Goal: Task Accomplishment & Management: Use online tool/utility

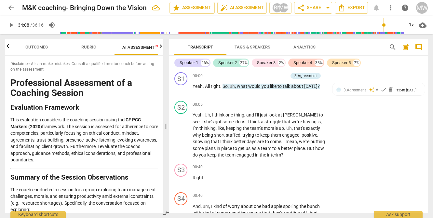
scroll to position [7736, 0]
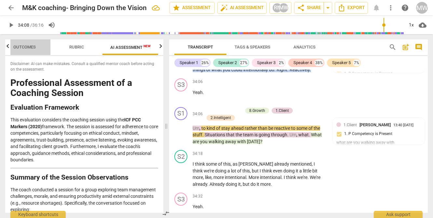
click at [27, 46] on span "Outcomes" at bounding box center [24, 47] width 22 height 5
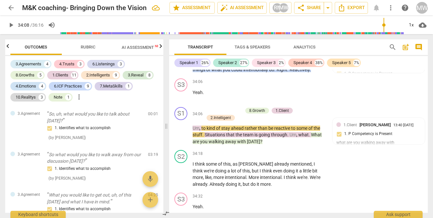
scroll to position [0, 0]
click at [92, 48] on span "Rubric" at bounding box center [88, 47] width 15 height 5
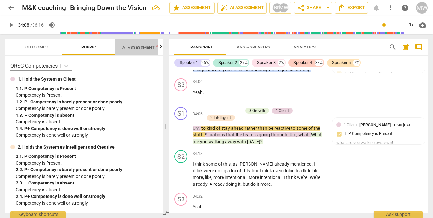
click at [131, 48] on span "AI Assessment New" at bounding box center [142, 47] width 40 height 5
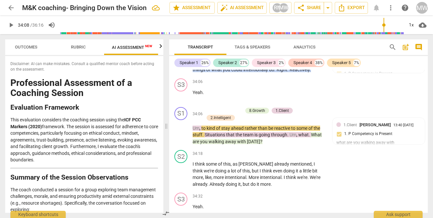
scroll to position [0, 12]
click at [28, 44] on span "Outcomes" at bounding box center [25, 47] width 38 height 9
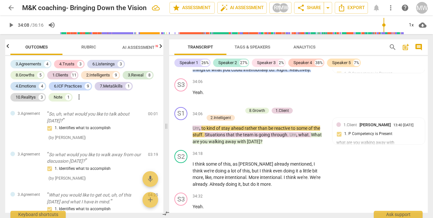
scroll to position [0, 0]
click at [142, 47] on span "AI Assessment New" at bounding box center [142, 47] width 40 height 5
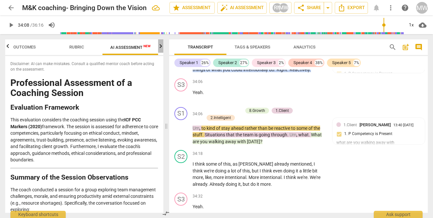
click at [161, 47] on icon "button" at bounding box center [161, 46] width 8 height 8
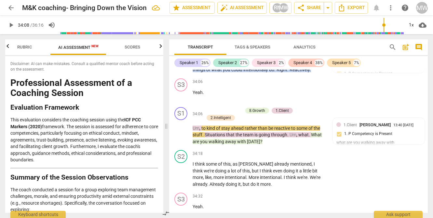
scroll to position [0, 64]
click at [133, 47] on span "Scores" at bounding box center [133, 47] width 16 height 5
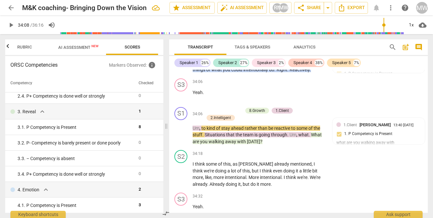
scroll to position [0, 0]
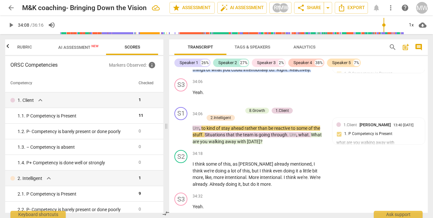
click at [7, 46] on icon "button" at bounding box center [8, 46] width 8 height 8
click at [7, 46] on div at bounding box center [7, 45] width 5 height 13
click at [33, 45] on span "Outcomes" at bounding box center [36, 47] width 22 height 5
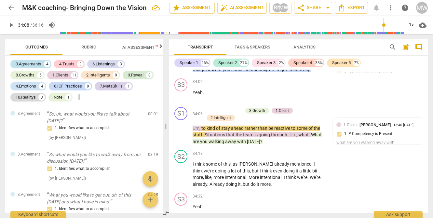
click at [38, 62] on div "3.Agreements" at bounding box center [29, 64] width 26 height 7
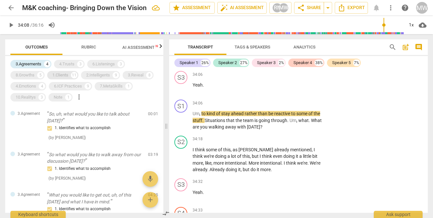
click at [62, 72] on div "1.Clients" at bounding box center [60, 75] width 16 height 7
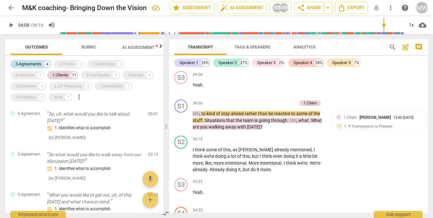
click at [32, 63] on div "3.Agreements" at bounding box center [29, 64] width 26 height 7
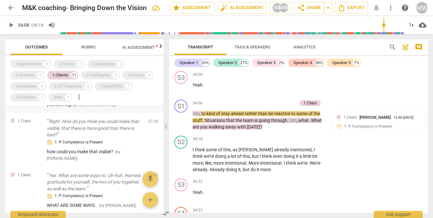
scroll to position [63, 0]
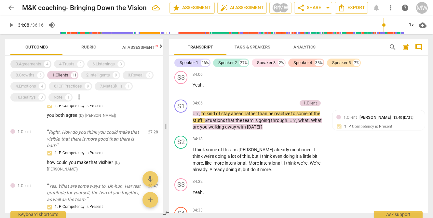
click at [38, 65] on div "3.Agreements" at bounding box center [29, 64] width 26 height 7
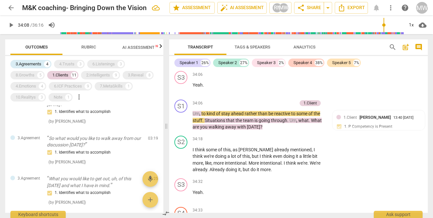
scroll to position [0, 0]
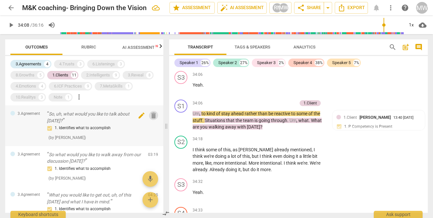
click at [152, 114] on span "delete" at bounding box center [154, 116] width 8 height 8
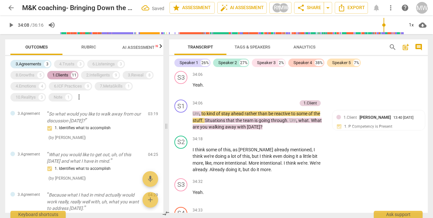
click at [64, 76] on div "1.Clients" at bounding box center [60, 75] width 16 height 7
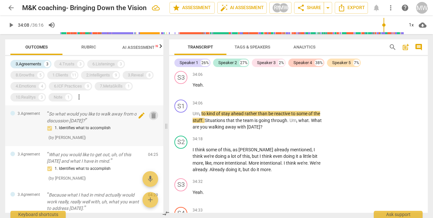
click at [153, 116] on span "delete" at bounding box center [154, 116] width 8 height 8
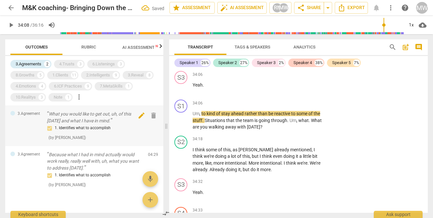
click at [150, 116] on span "delete" at bounding box center [154, 116] width 8 height 8
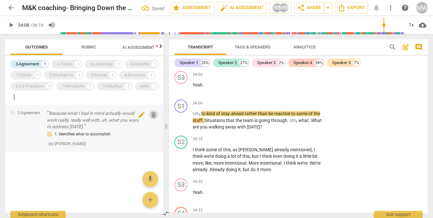
click at [153, 116] on span "delete" at bounding box center [154, 115] width 8 height 8
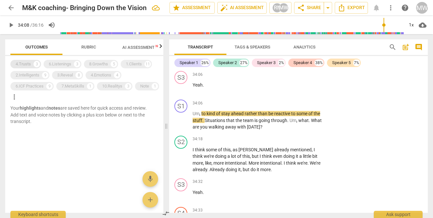
click at [16, 63] on div "4.Trusts" at bounding box center [23, 64] width 15 height 7
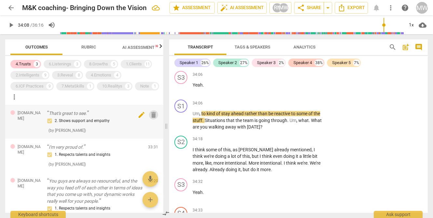
click at [151, 114] on span "delete" at bounding box center [154, 115] width 8 height 8
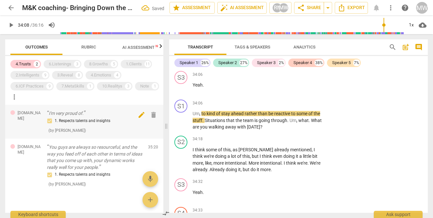
click at [152, 117] on span "delete" at bounding box center [154, 115] width 8 height 8
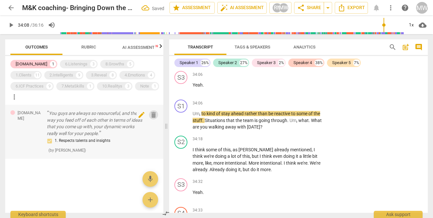
click at [154, 114] on span "delete" at bounding box center [154, 115] width 8 height 8
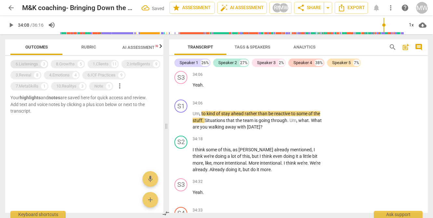
click at [30, 64] on div "6.Listenings" at bounding box center [27, 64] width 22 height 7
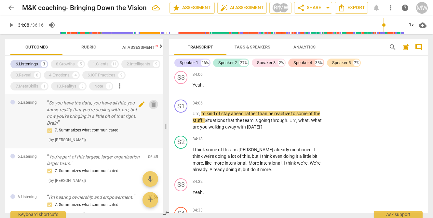
click at [152, 108] on span "delete" at bounding box center [154, 105] width 8 height 8
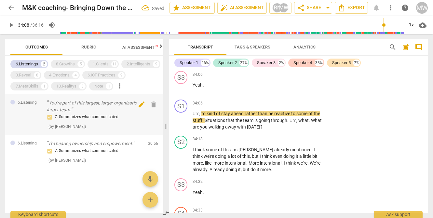
click at [151, 108] on span "delete" at bounding box center [154, 105] width 8 height 8
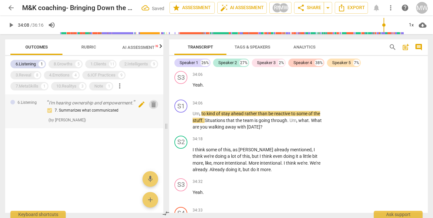
click at [154, 106] on span "delete" at bounding box center [154, 105] width 8 height 8
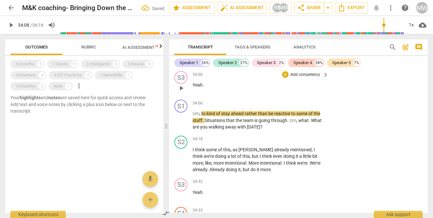
scroll to position [7712, 0]
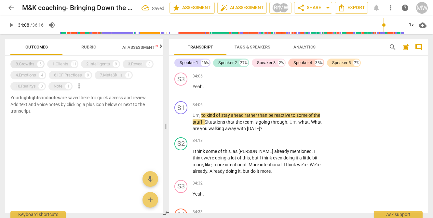
click at [23, 64] on div "8.Growths" at bounding box center [25, 64] width 19 height 7
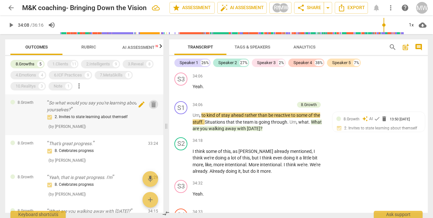
click at [151, 104] on span "delete" at bounding box center [154, 105] width 8 height 8
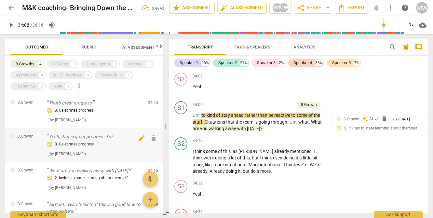
click at [151, 135] on span "delete" at bounding box center [154, 138] width 8 height 8
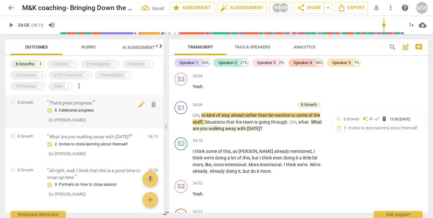
scroll to position [1, 0]
click at [152, 105] on span "delete" at bounding box center [154, 104] width 8 height 8
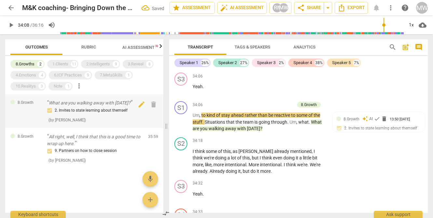
scroll to position [0, 0]
click at [155, 101] on span "delete" at bounding box center [154, 105] width 8 height 8
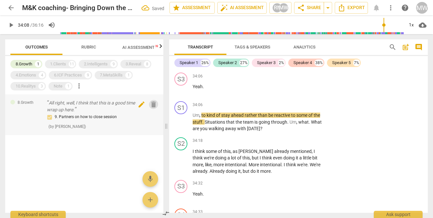
click at [154, 103] on span "delete" at bounding box center [154, 105] width 8 height 8
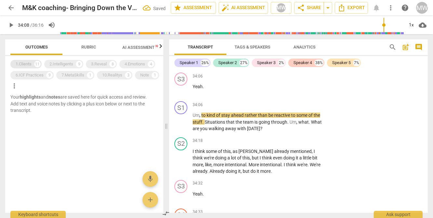
click at [34, 62] on div "1.Clients 11" at bounding box center [25, 64] width 31 height 8
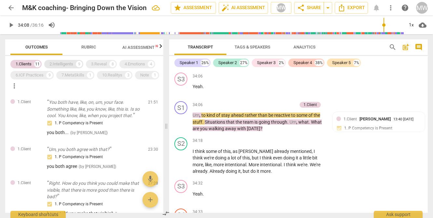
click at [64, 64] on div "2.Intelligents" at bounding box center [61, 64] width 24 height 7
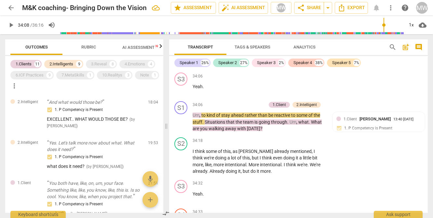
click at [100, 59] on div "1.Clients 11 2.Intelligents 9 3.Reveal 8 4.Emotions 4 6.ICF Practices 9 7.MetaS…" at bounding box center [86, 75] width 153 height 33
click at [100, 65] on div "3.Reveal" at bounding box center [99, 64] width 16 height 7
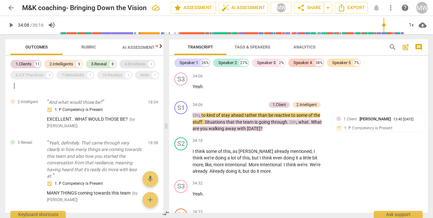
click at [136, 65] on div "4.Emotions" at bounding box center [135, 64] width 21 height 7
click at [31, 73] on div "6.ICF Practices" at bounding box center [30, 75] width 28 height 7
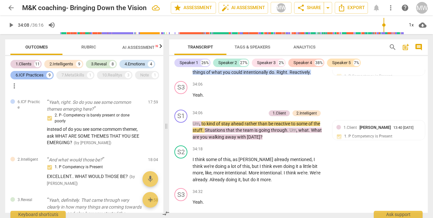
scroll to position [7720, 0]
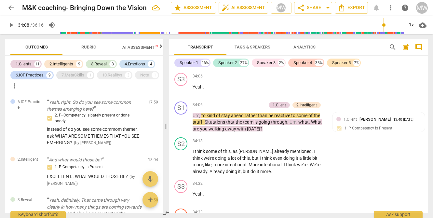
click at [76, 76] on div "7.MetaSkills" at bounding box center [73, 75] width 23 height 7
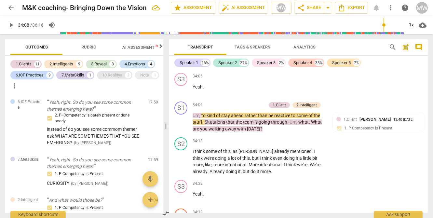
click at [111, 77] on div "10.Realitys" at bounding box center [112, 75] width 20 height 7
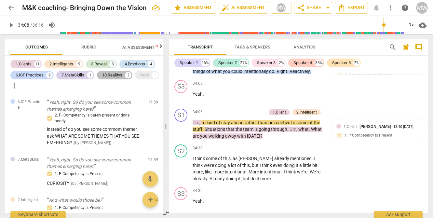
scroll to position [7727, 0]
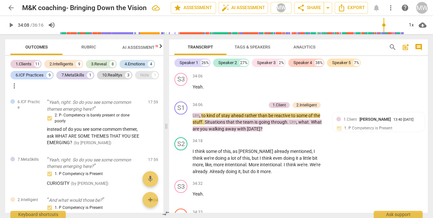
click at [148, 75] on div "Note" at bounding box center [144, 75] width 9 height 7
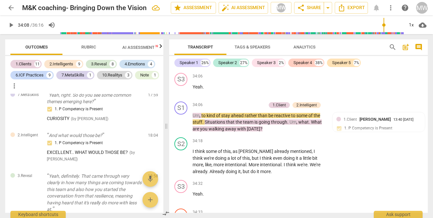
scroll to position [65, 0]
click at [149, 78] on div "Note" at bounding box center [144, 75] width 9 height 7
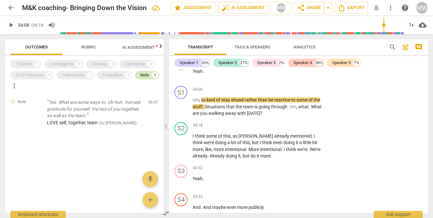
scroll to position [7712, 0]
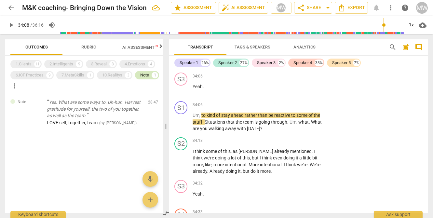
click at [146, 75] on div "Note" at bounding box center [144, 75] width 9 height 7
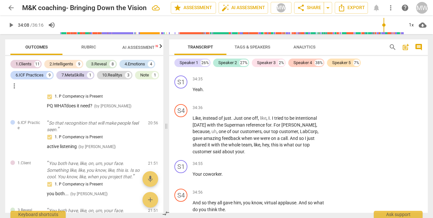
scroll to position [197, 0]
